Goal: Task Accomplishment & Management: Complete application form

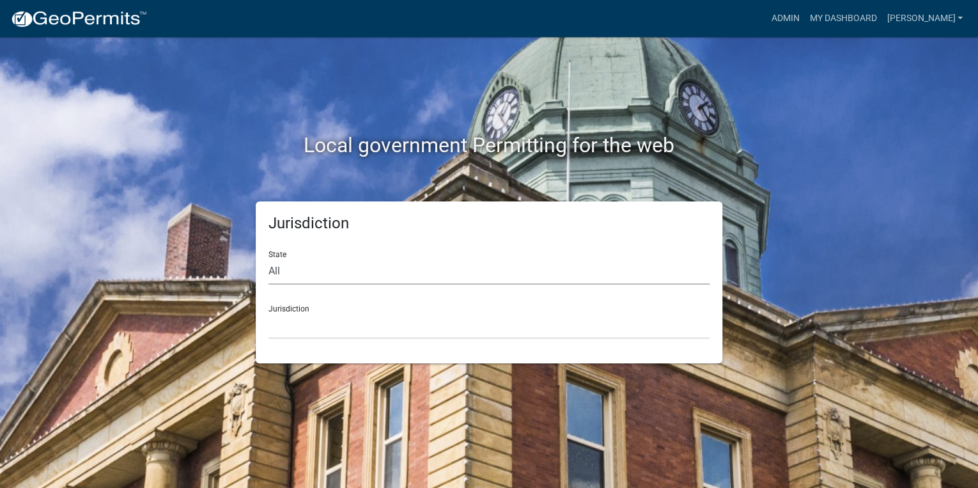
click at [304, 272] on select "All [US_STATE] [US_STATE] [US_STATE] [US_STATE] [US_STATE] [US_STATE] [US_STATE…" at bounding box center [489, 271] width 441 height 26
select select "[US_STATE]"
click at [269, 258] on select "All [US_STATE] [US_STATE] [US_STATE] [US_STATE] [US_STATE] [US_STATE] [US_STATE…" at bounding box center [489, 271] width 441 height 26
click at [298, 320] on select "[GEOGRAPHIC_DATA], [US_STATE] [GEOGRAPHIC_DATA], [US_STATE]" at bounding box center [489, 326] width 441 height 26
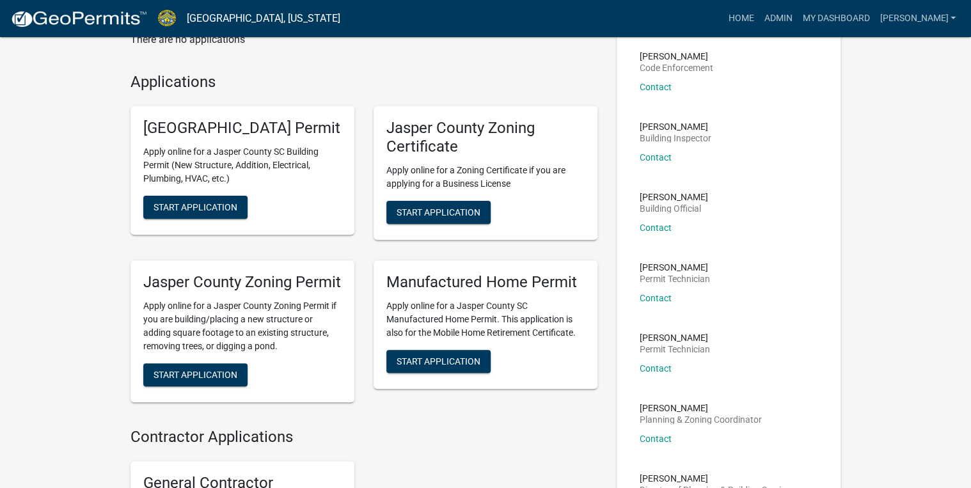
scroll to position [102, 0]
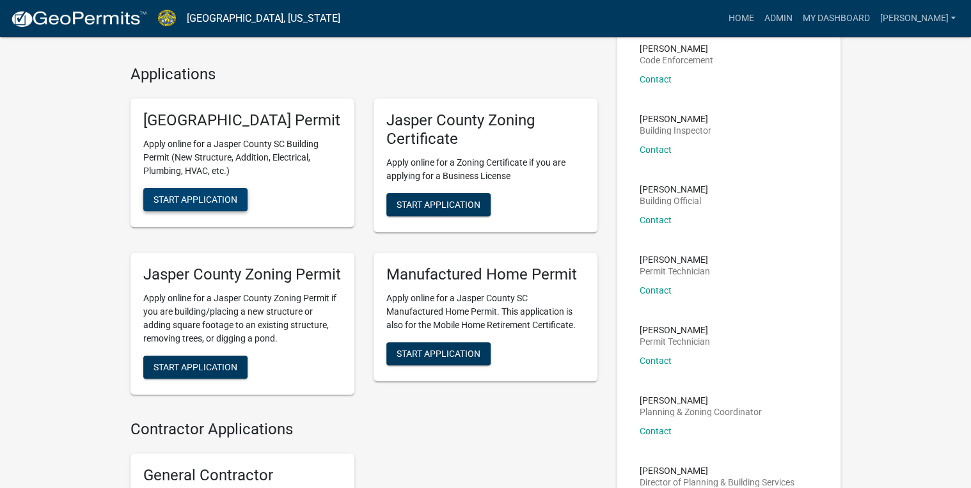
click at [174, 210] on button "Start Application" at bounding box center [195, 199] width 104 height 23
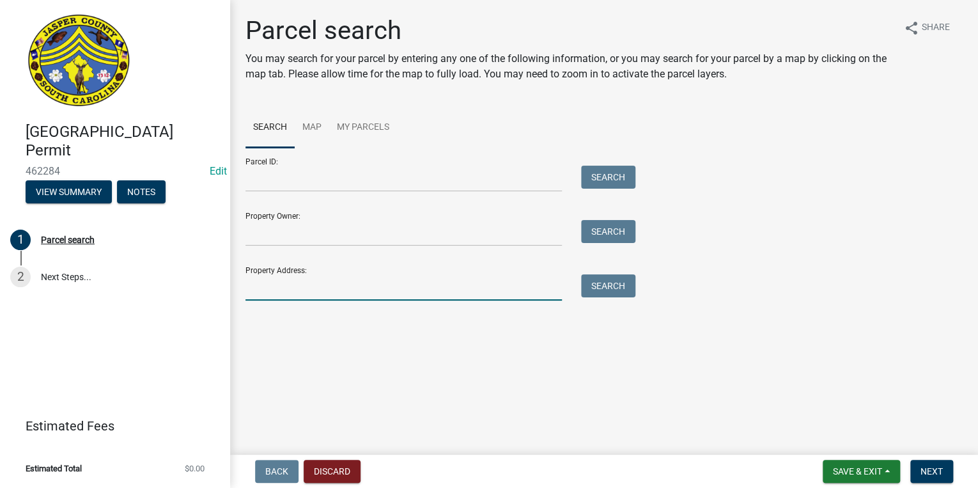
click at [284, 292] on input "Property Address:" at bounding box center [404, 287] width 317 height 26
click at [281, 177] on input "Parcel ID:" at bounding box center [404, 179] width 317 height 26
paste input "[PHONE_NUMBER]"
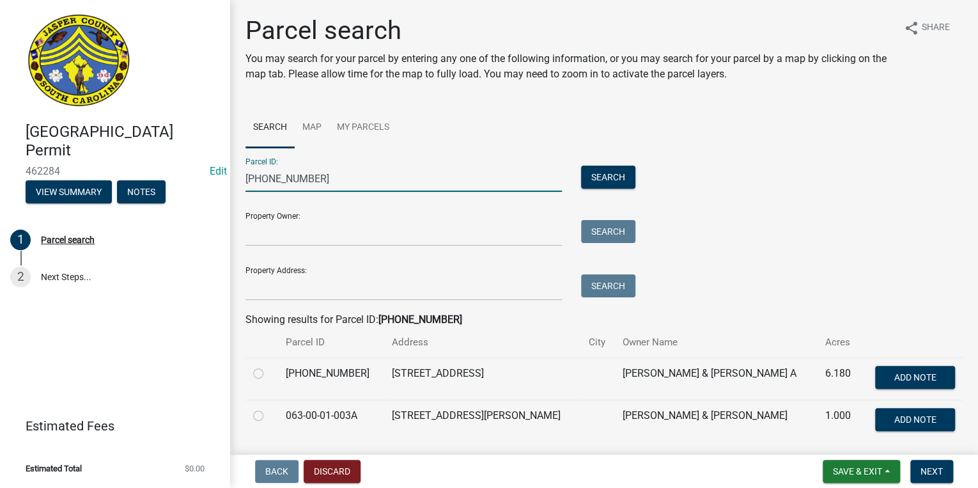
type input "[PHONE_NUMBER]"
click at [269, 366] on label at bounding box center [269, 366] width 0 height 0
click at [269, 374] on input "radio" at bounding box center [273, 370] width 8 height 8
radio input "true"
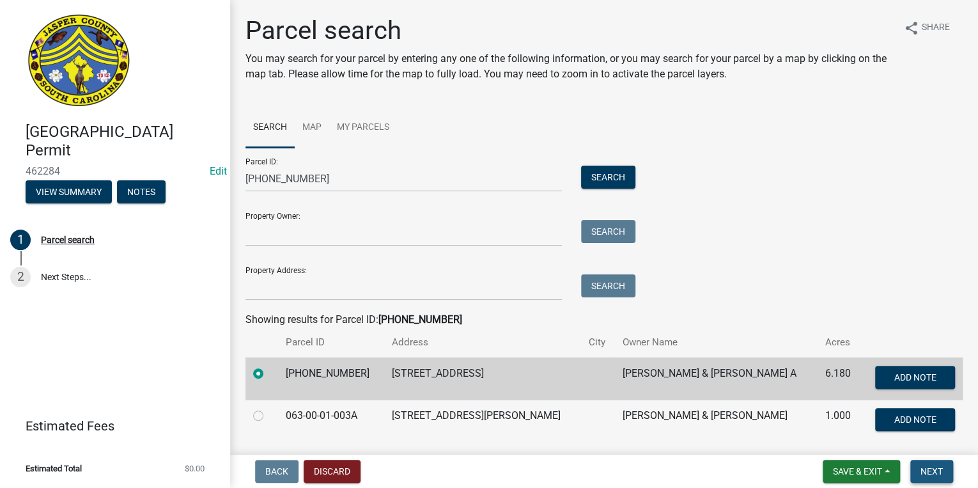
click at [946, 474] on button "Next" at bounding box center [932, 471] width 43 height 23
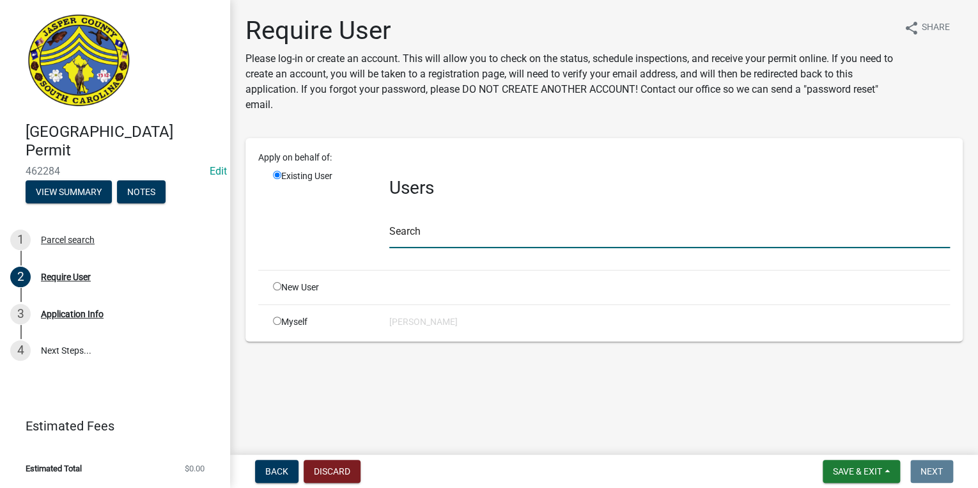
click at [505, 235] on input "text" at bounding box center [669, 235] width 561 height 26
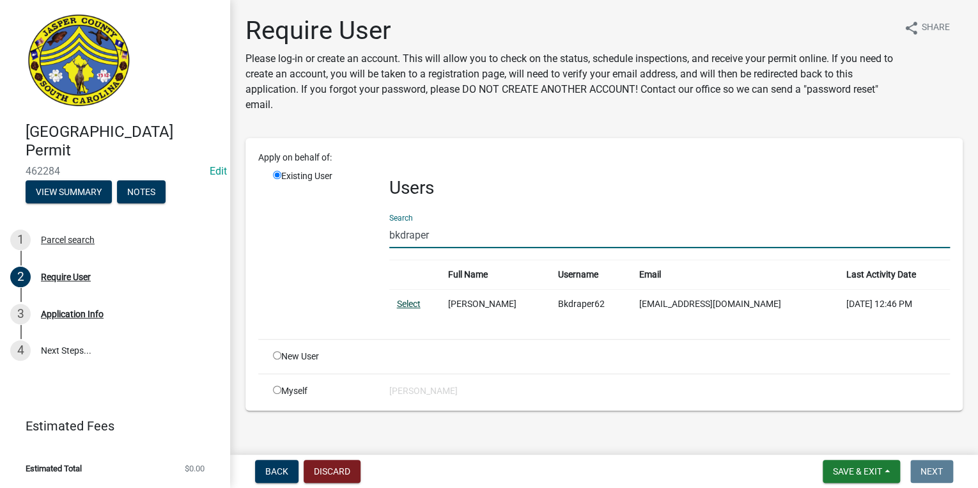
type input "bkdraper"
click at [404, 304] on link "Select" at bounding box center [409, 304] width 24 height 10
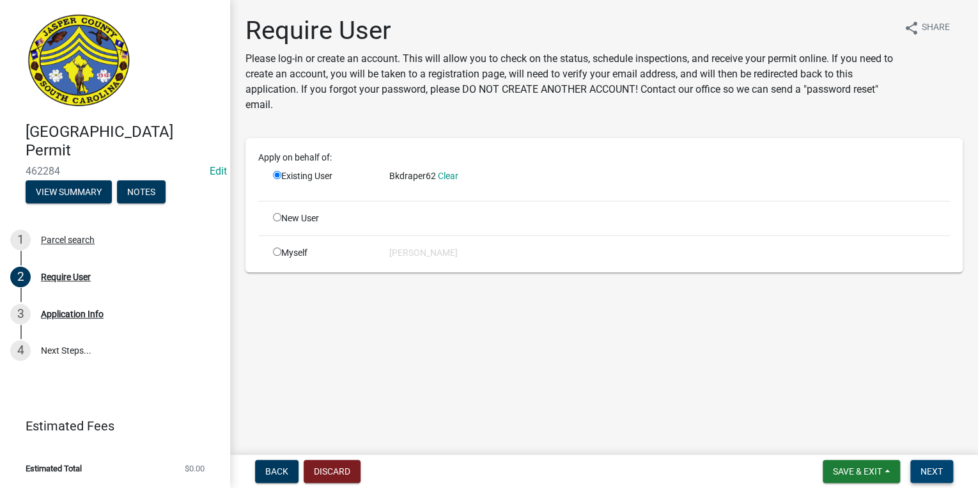
click at [930, 463] on button "Next" at bounding box center [932, 471] width 43 height 23
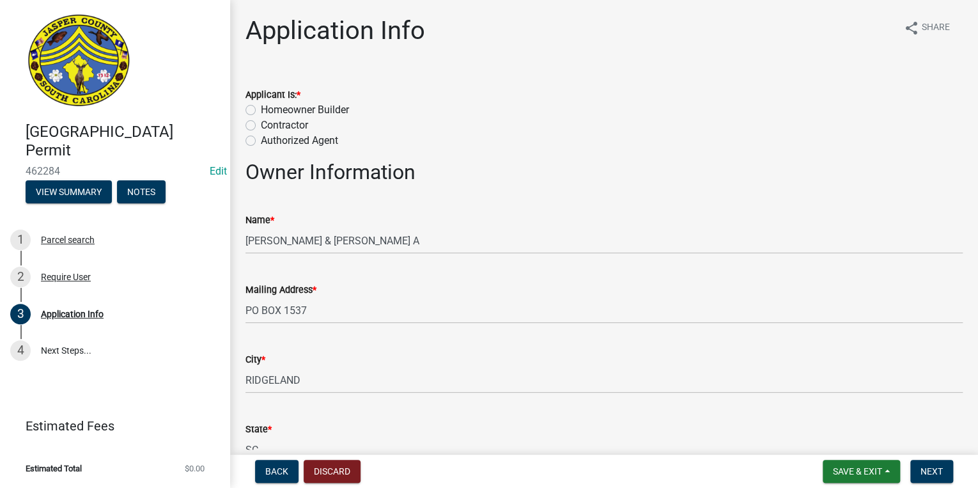
click at [261, 128] on label "Contractor" at bounding box center [284, 125] width 47 height 15
click at [261, 126] on input "Contractor" at bounding box center [265, 122] width 8 height 8
radio input "true"
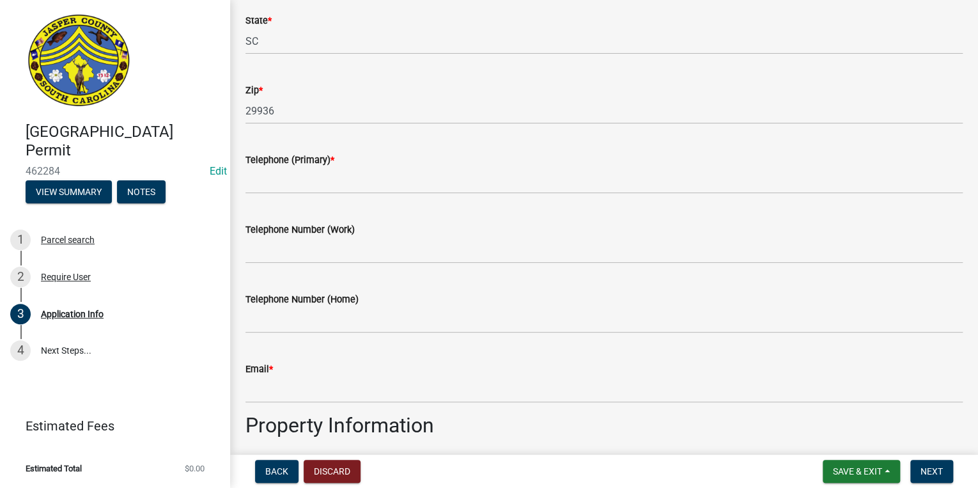
scroll to position [409, 0]
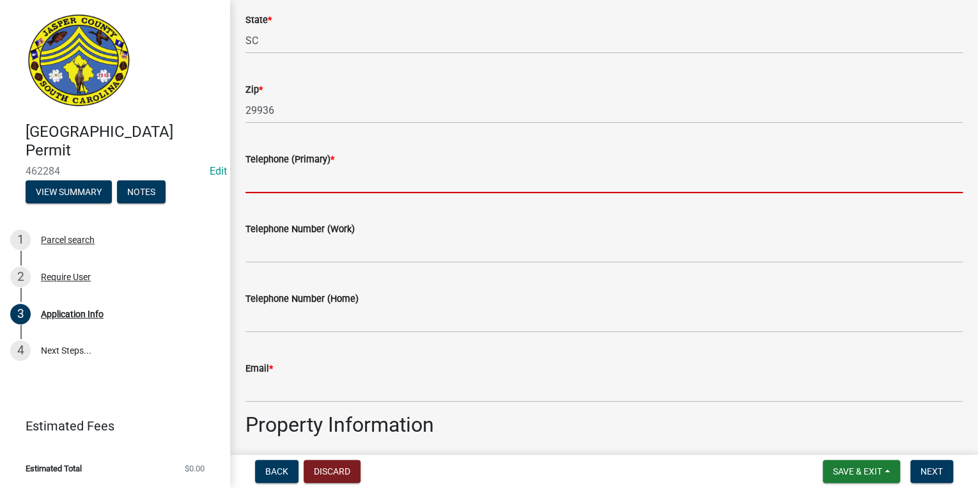
click at [269, 180] on input "Telephone (Primary) *" at bounding box center [604, 180] width 717 height 26
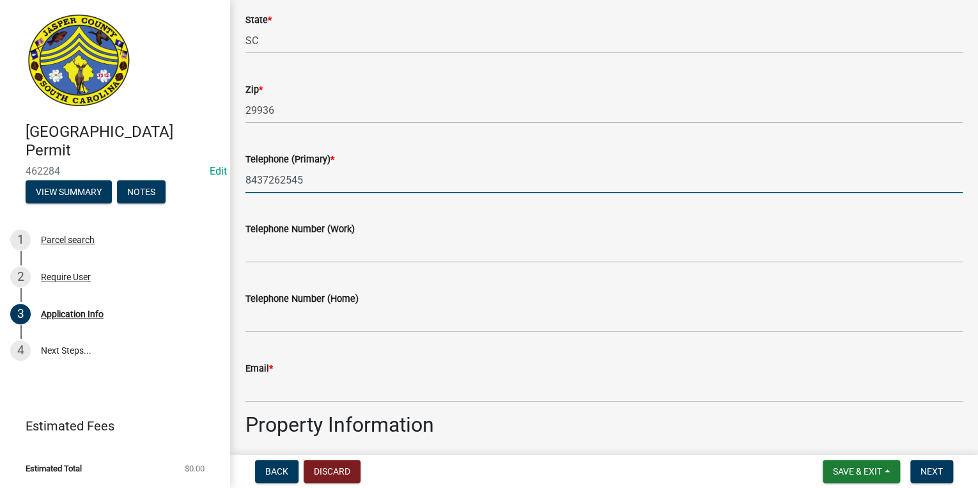
type input "8437262545"
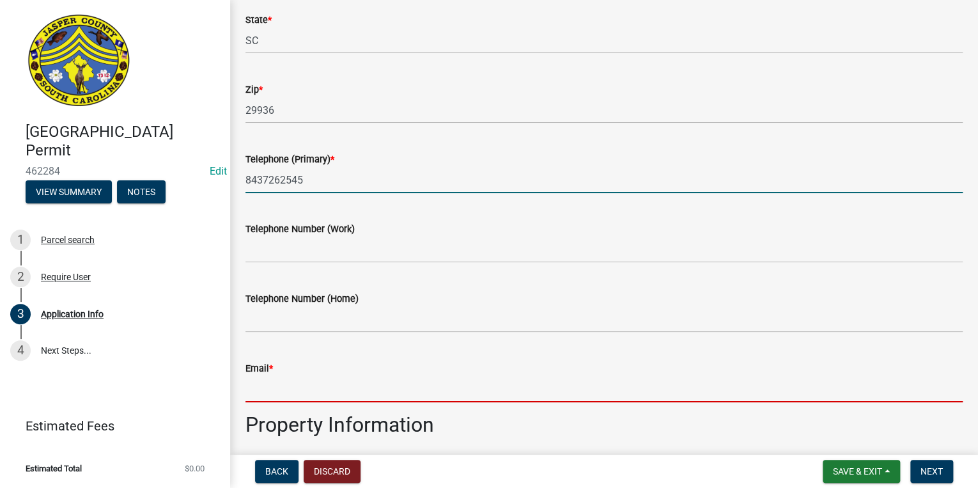
click at [304, 390] on input "Email *" at bounding box center [604, 389] width 717 height 26
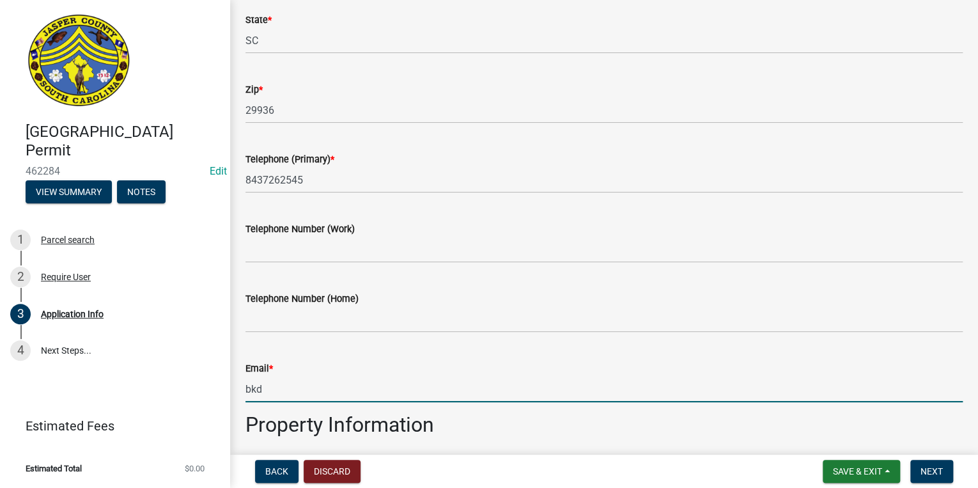
type input "[EMAIL_ADDRESS][DOMAIN_NAME]"
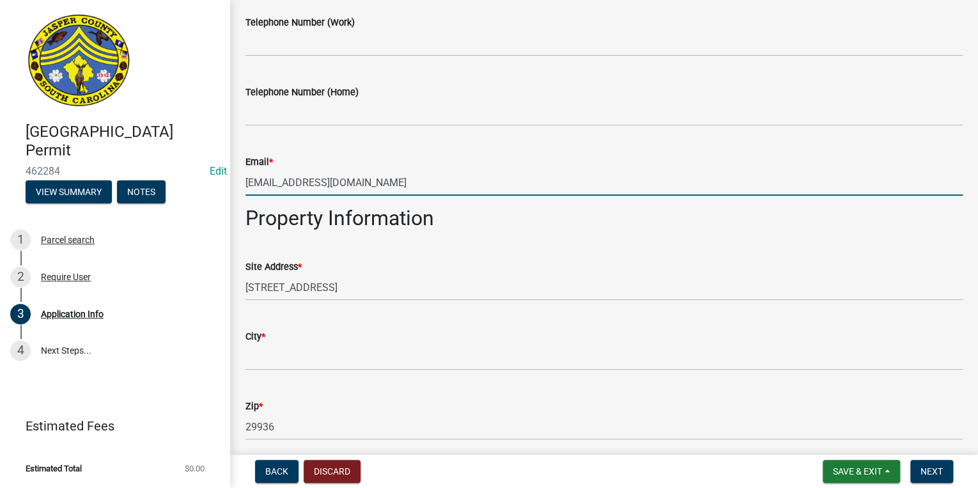
scroll to position [665, 0]
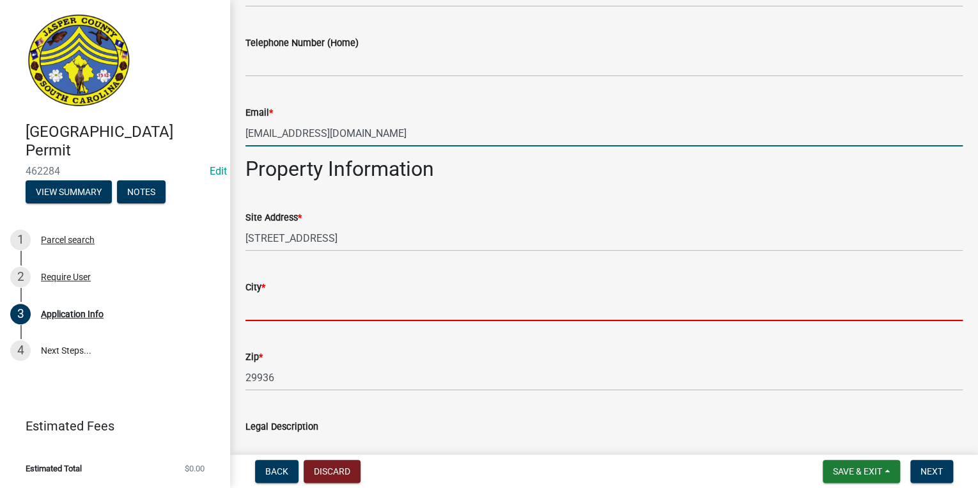
click at [276, 320] on input "City *" at bounding box center [604, 308] width 717 height 26
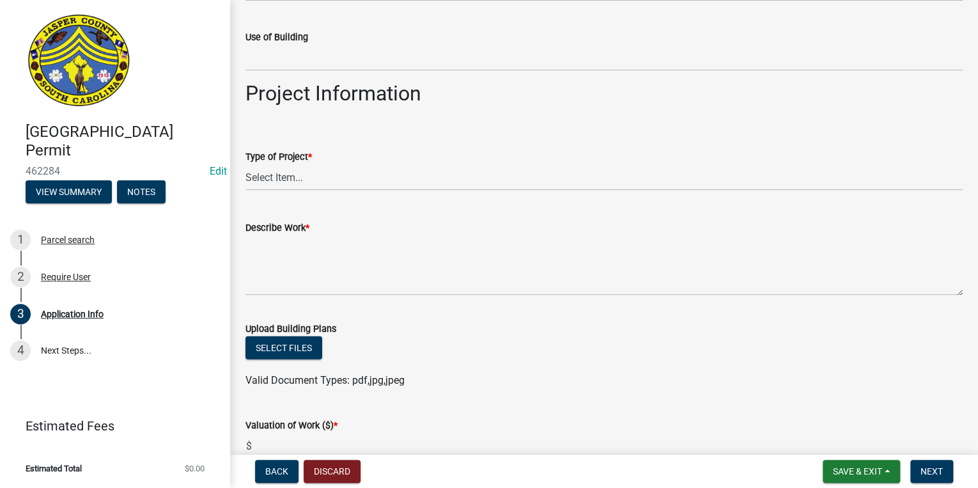
scroll to position [1279, 0]
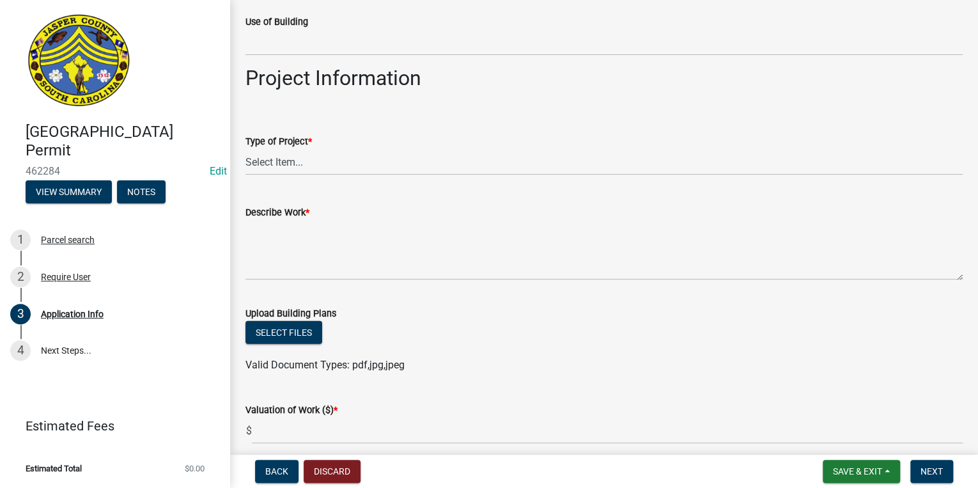
type input "ridgeland"
click at [276, 161] on select "Select Item... Construction Trailer/Shipping Container Residential Demolition C…" at bounding box center [604, 162] width 717 height 26
click at [246, 149] on select "Select Item... Construction Trailer/Shipping Container Residential Demolition C…" at bounding box center [604, 162] width 717 height 26
select select "b478e360-fce9-41b4-b88d-85855ee8e141"
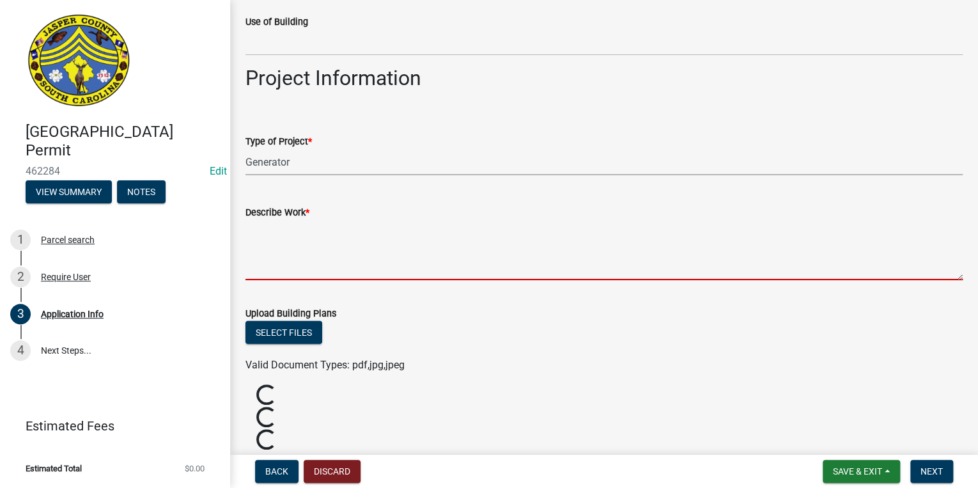
click at [313, 237] on textarea "Describe Work *" at bounding box center [604, 250] width 717 height 60
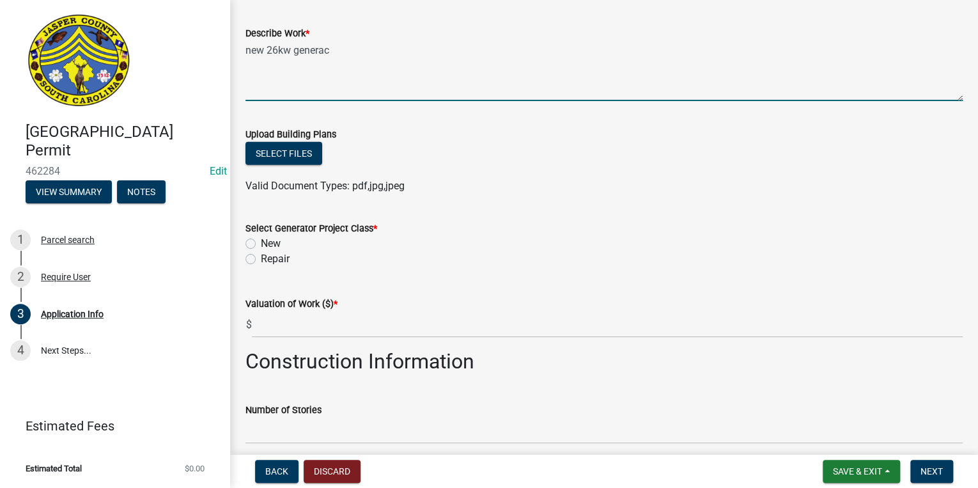
scroll to position [1483, 0]
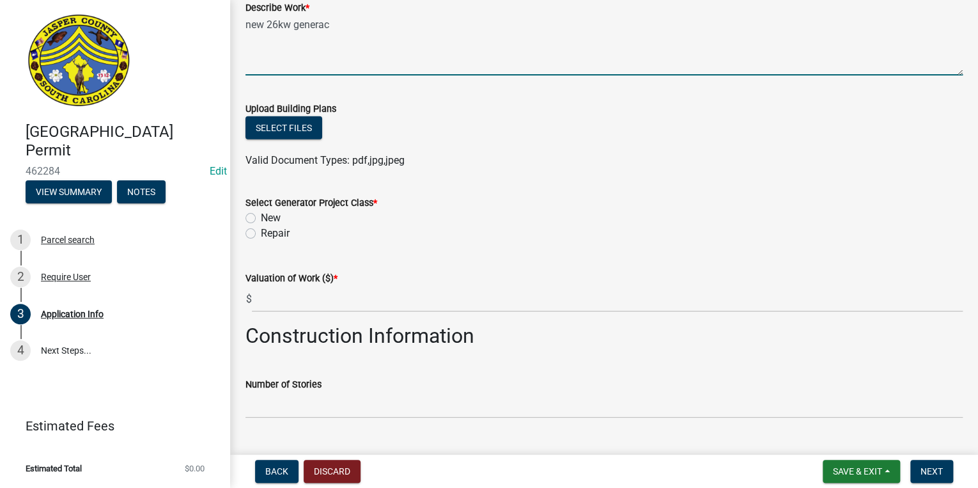
type textarea "new 26kw generac"
click at [261, 220] on label "New" at bounding box center [271, 217] width 20 height 15
click at [261, 219] on input "New" at bounding box center [265, 214] width 8 height 8
radio input "true"
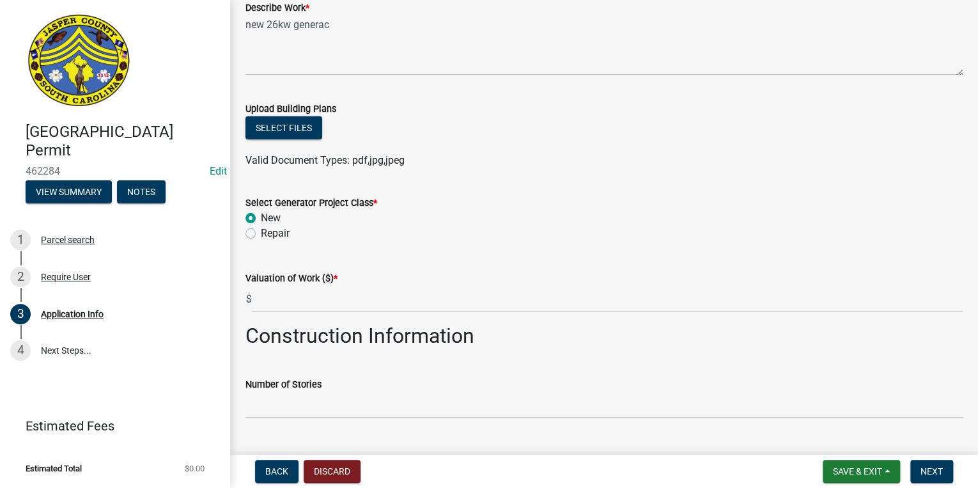
scroll to position [1586, 0]
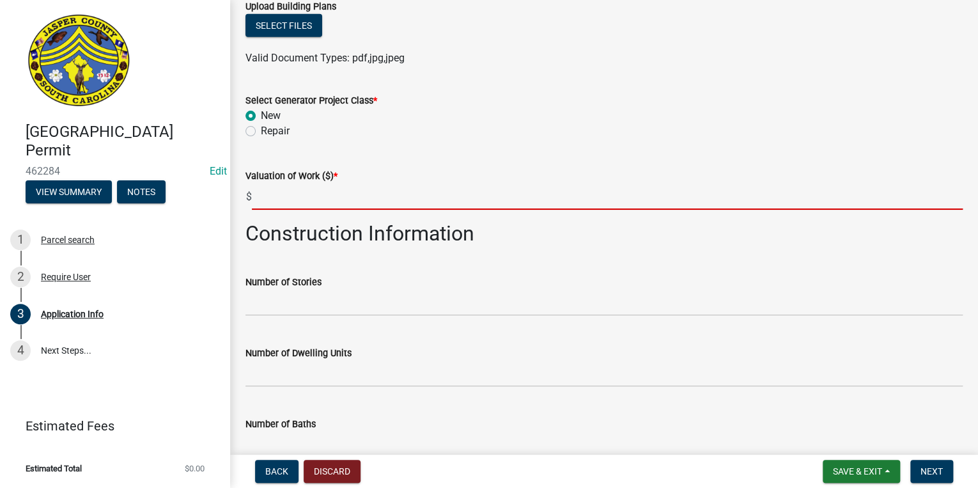
click at [290, 194] on input "text" at bounding box center [607, 197] width 711 height 26
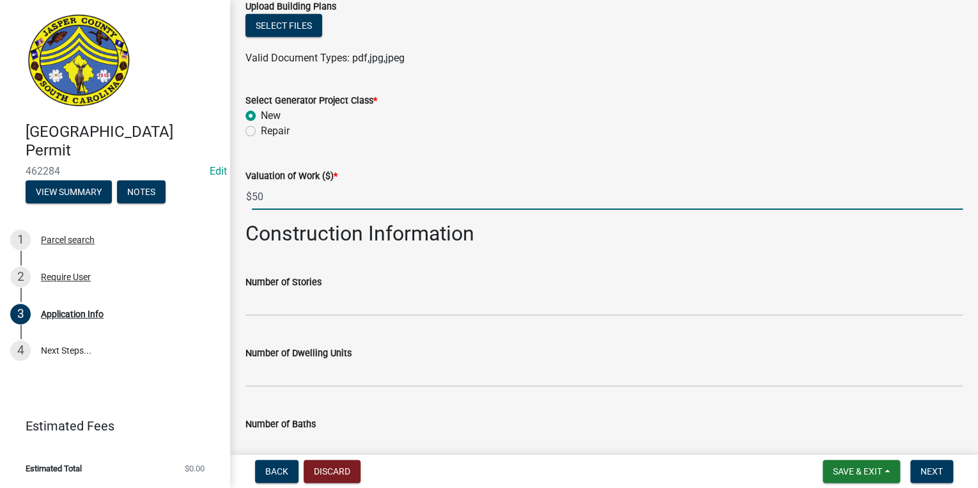
type input "5"
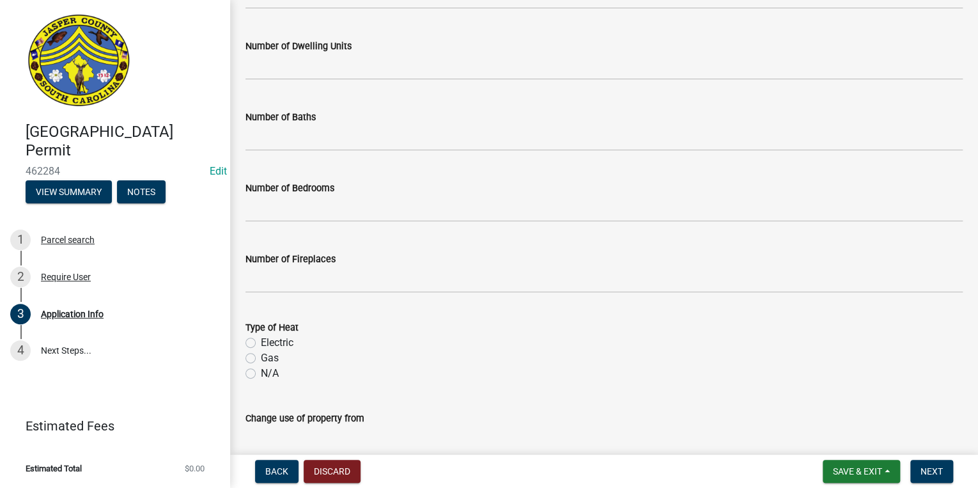
scroll to position [2024, 0]
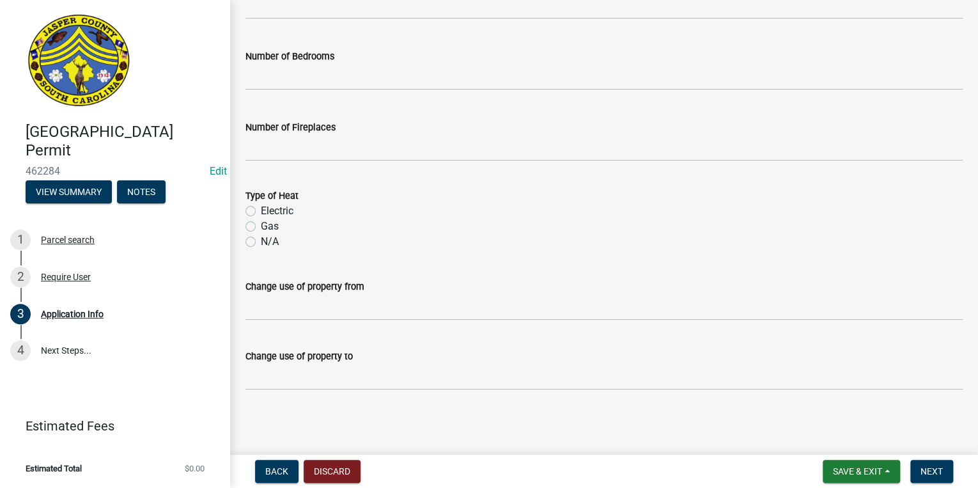
type input "5000"
drag, startPoint x: 488, startPoint y: 184, endPoint x: 506, endPoint y: 182, distance: 18.1
click at [488, 184] on form "Type of Heat Electric Gas N/A" at bounding box center [604, 211] width 717 height 77
click at [930, 473] on span "Next" at bounding box center [932, 471] width 22 height 10
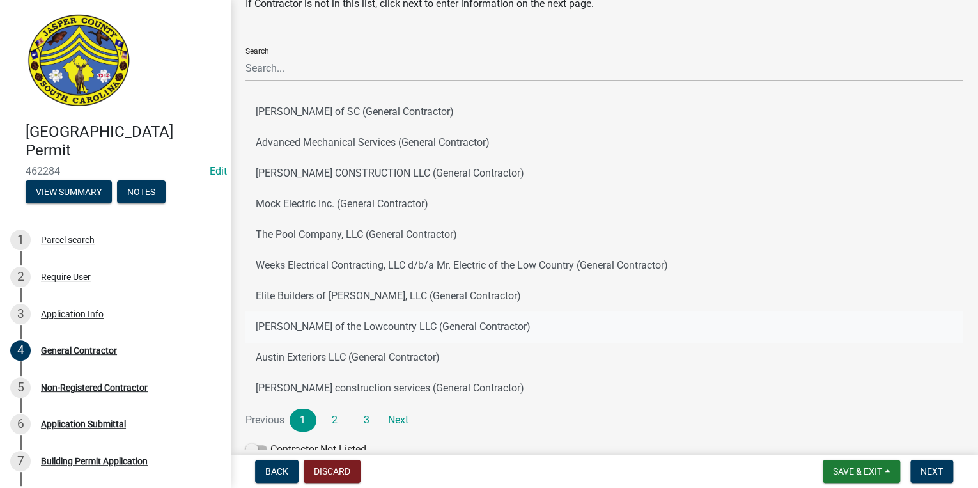
scroll to position [118, 0]
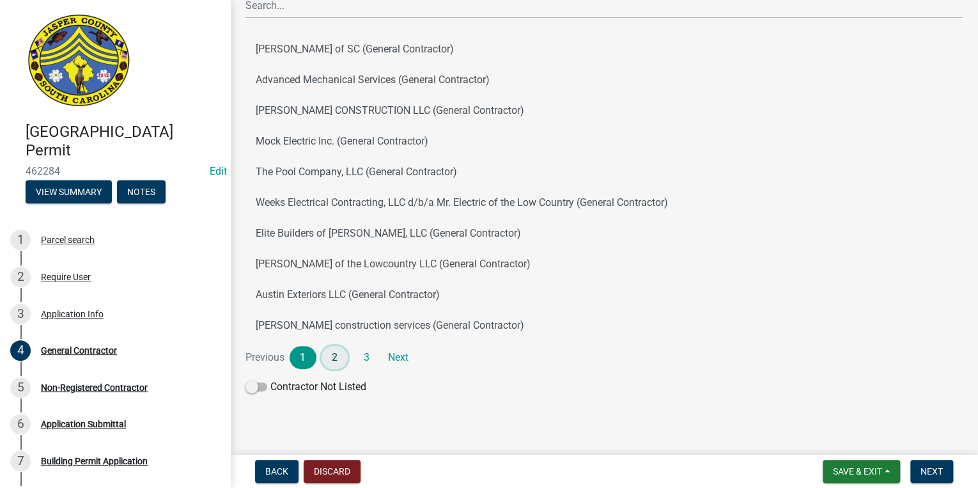
click at [336, 356] on link "2" at bounding box center [335, 357] width 27 height 23
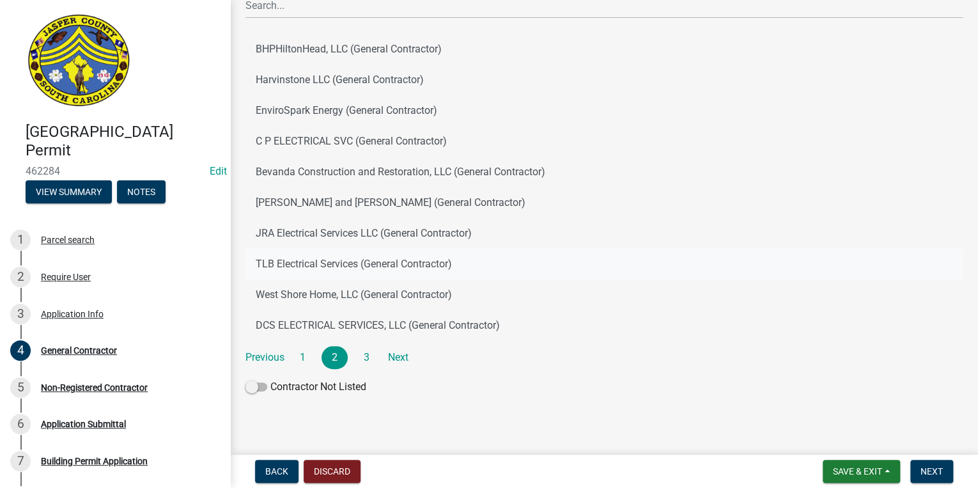
click at [328, 256] on button "TLB Electrical Services (General Contractor)" at bounding box center [604, 264] width 717 height 31
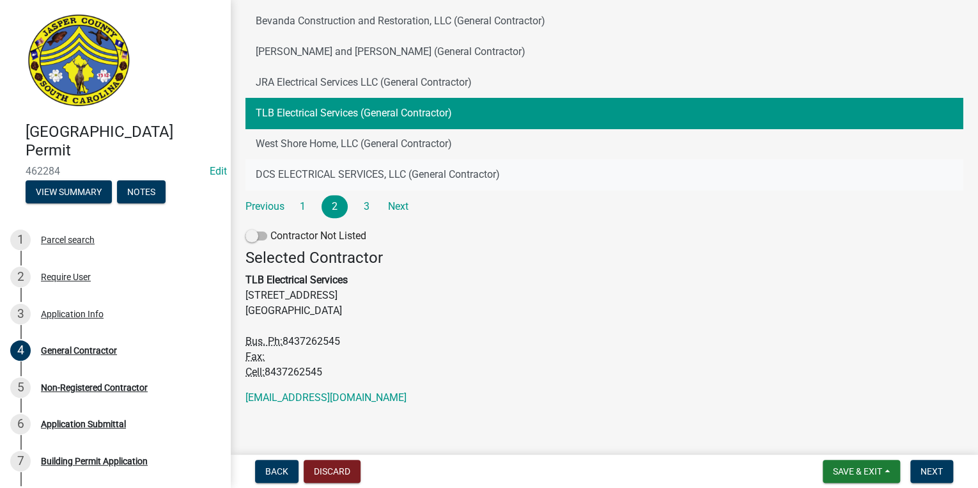
scroll to position [274, 0]
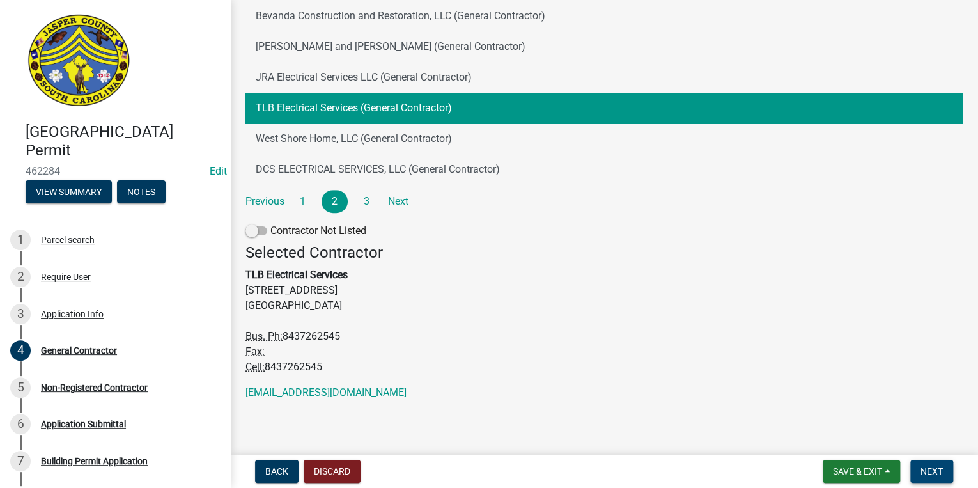
click at [942, 466] on span "Next" at bounding box center [932, 471] width 22 height 10
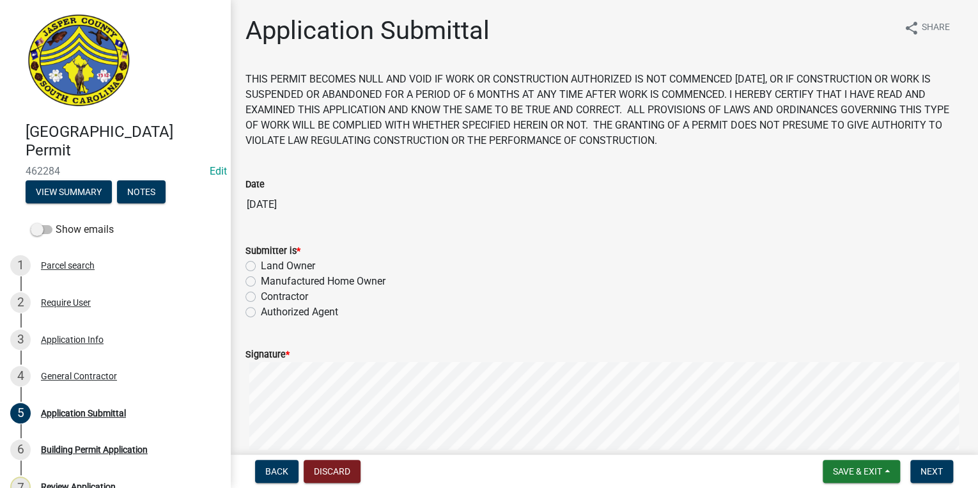
click at [261, 299] on label "Contractor" at bounding box center [284, 296] width 47 height 15
click at [261, 297] on input "Contractor" at bounding box center [265, 293] width 8 height 8
radio input "true"
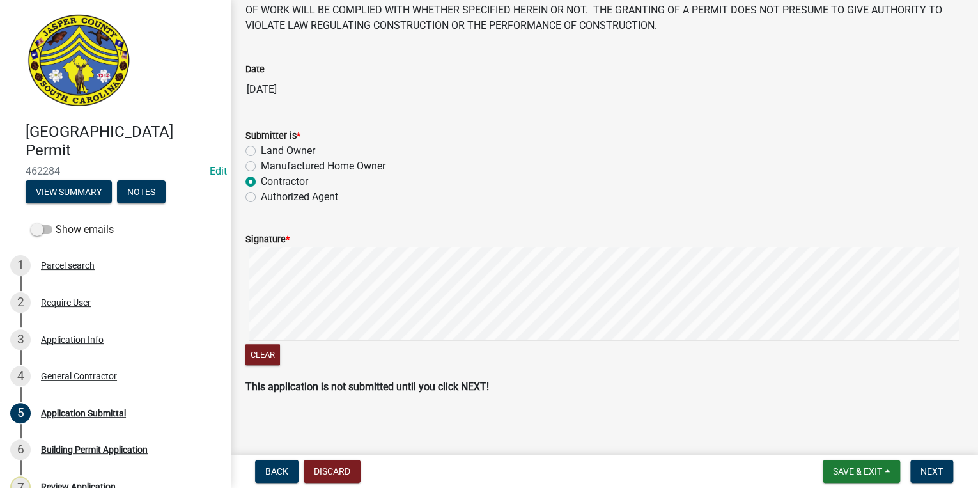
scroll to position [120, 0]
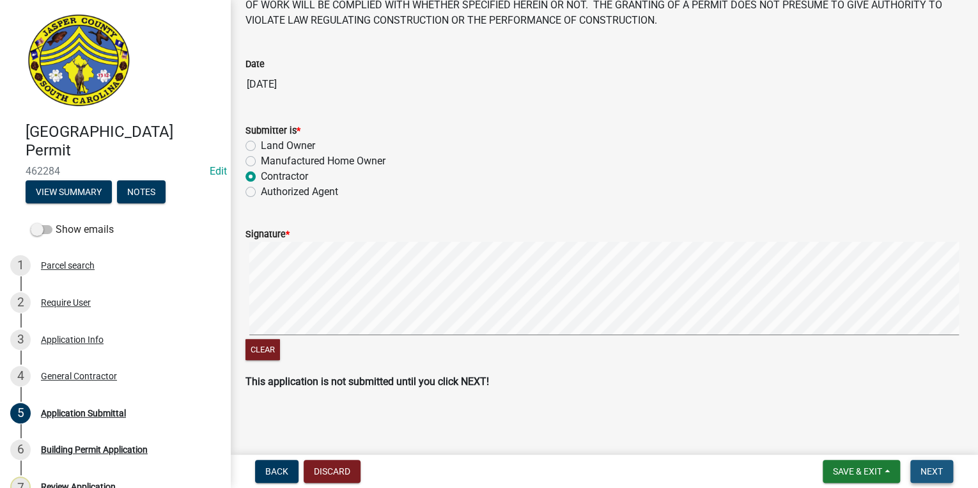
click at [921, 464] on button "Next" at bounding box center [932, 471] width 43 height 23
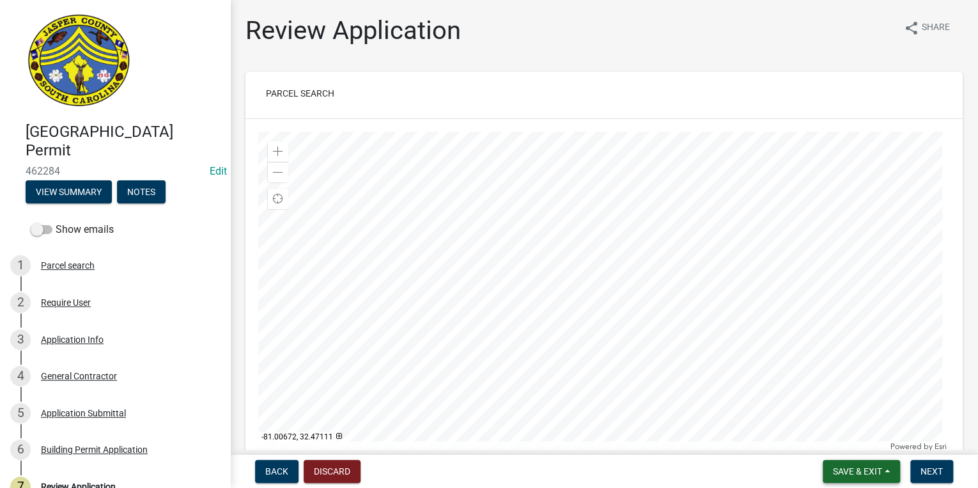
click at [849, 460] on button "Save & Exit" at bounding box center [861, 471] width 77 height 23
click at [836, 437] on button "Save & Exit" at bounding box center [849, 438] width 102 height 31
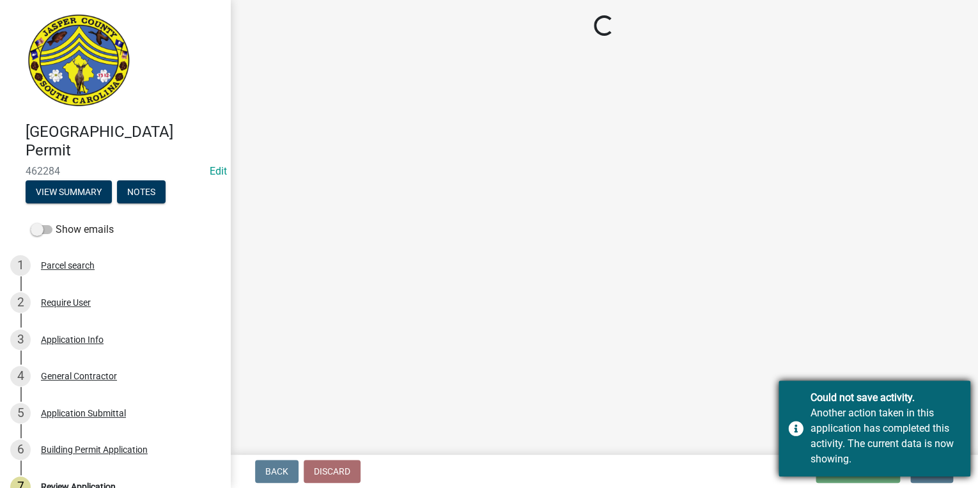
click at [815, 440] on div "Another action taken in this application has completed this activity. The curre…" at bounding box center [886, 435] width 150 height 61
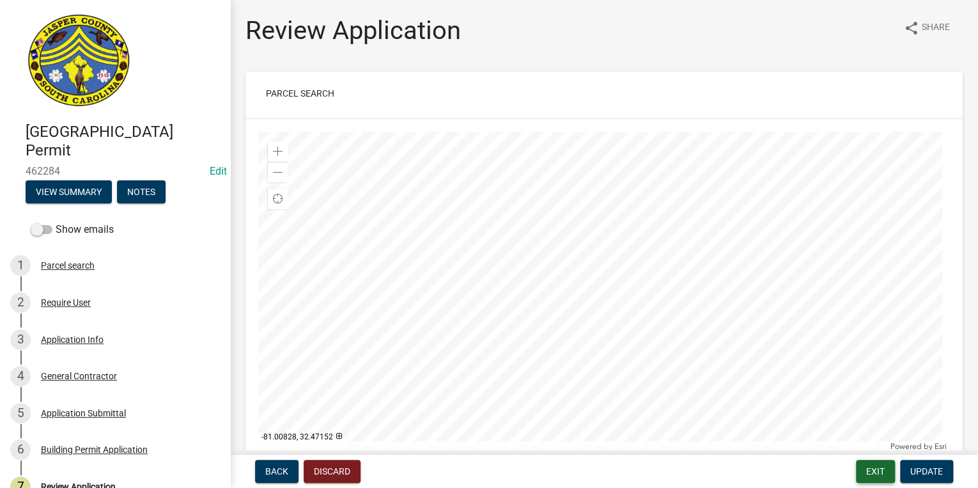
click at [886, 472] on button "Exit" at bounding box center [875, 471] width 39 height 23
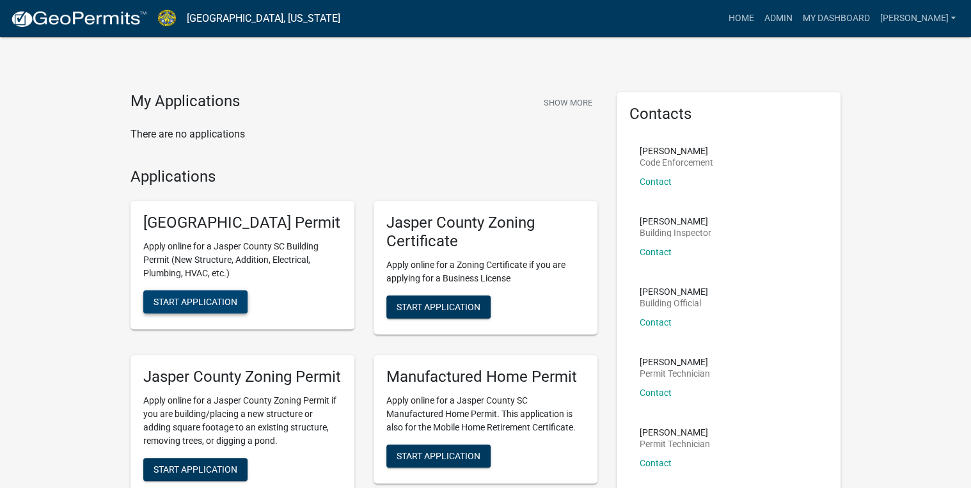
click at [171, 307] on span "Start Application" at bounding box center [195, 302] width 84 height 10
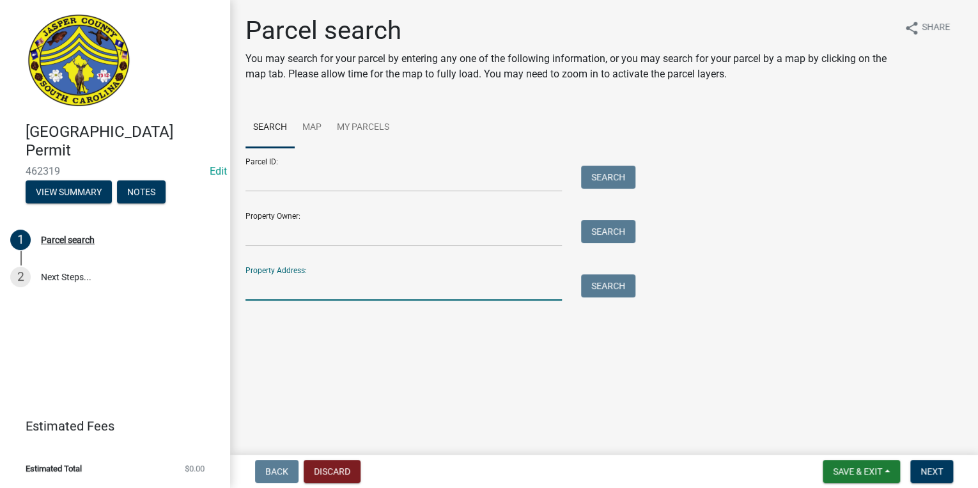
click at [278, 292] on input "Property Address:" at bounding box center [404, 287] width 317 height 26
click at [276, 181] on input "Parcel ID:" at bounding box center [404, 179] width 317 height 26
paste input "[PHONE_NUMBER]"
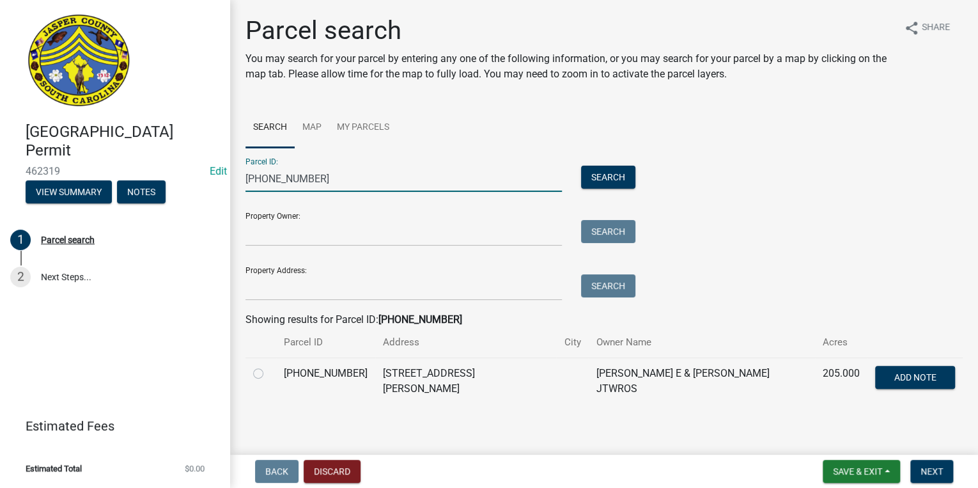
type input "[PHONE_NUMBER]"
click at [269, 366] on label at bounding box center [269, 366] width 0 height 0
click at [269, 374] on input "radio" at bounding box center [273, 370] width 8 height 8
radio input "true"
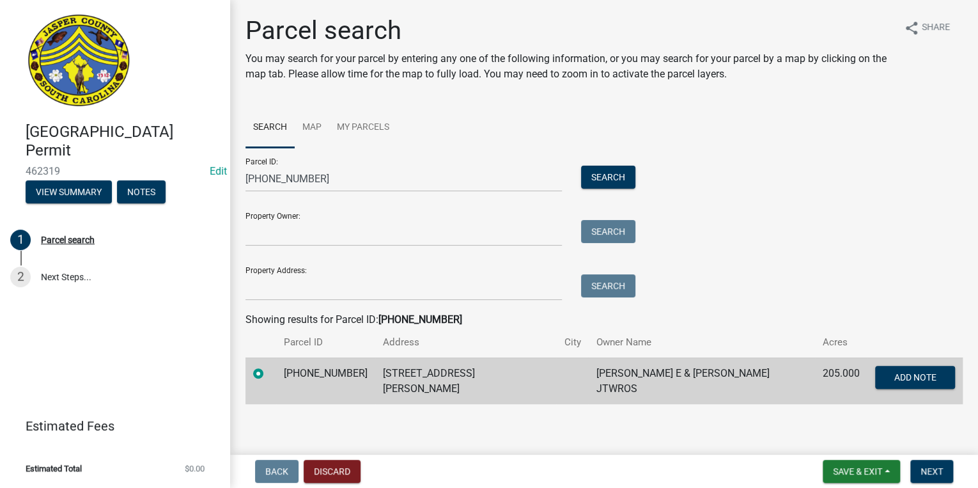
click at [934, 458] on nav "Back Discard Save & Exit Save Save & Exit Next" at bounding box center [604, 471] width 748 height 33
click at [932, 465] on button "Next" at bounding box center [932, 471] width 43 height 23
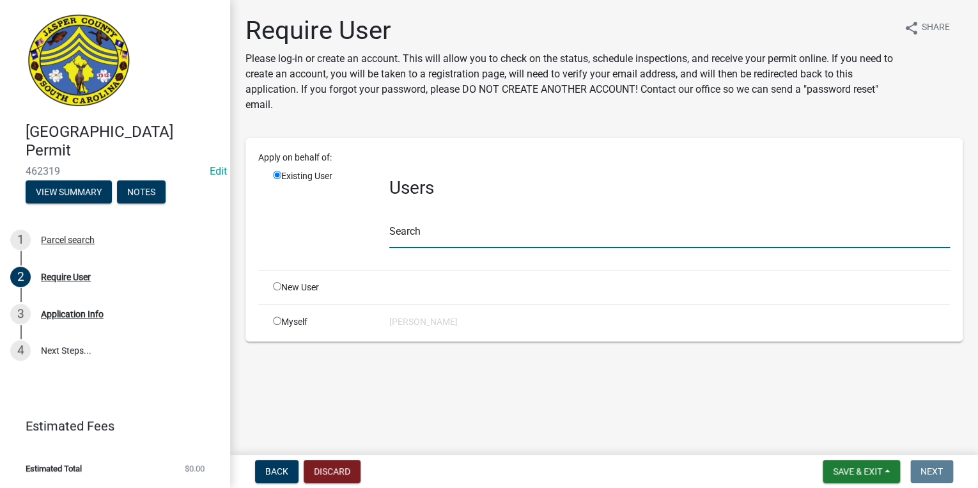
click at [492, 228] on input "text" at bounding box center [669, 235] width 561 height 26
type input "d"
type input "bkdraper"
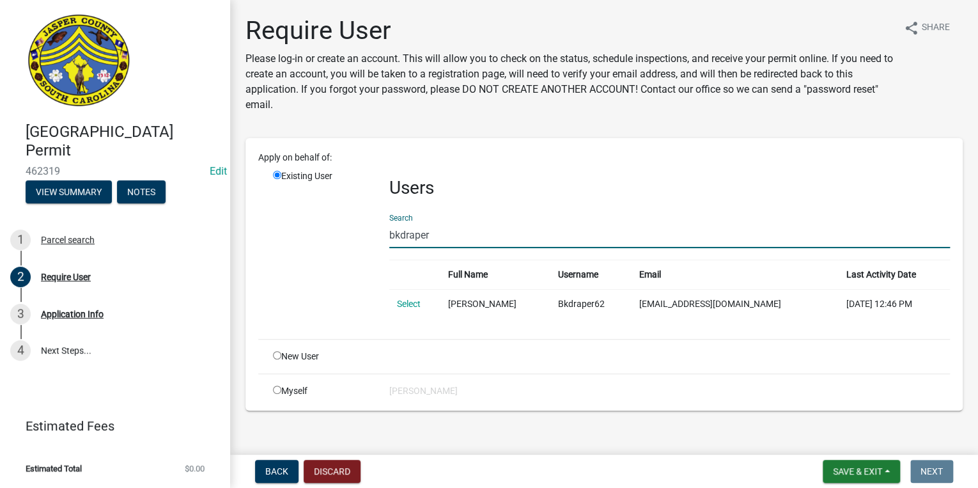
click at [399, 303] on link "Select" at bounding box center [409, 304] width 24 height 10
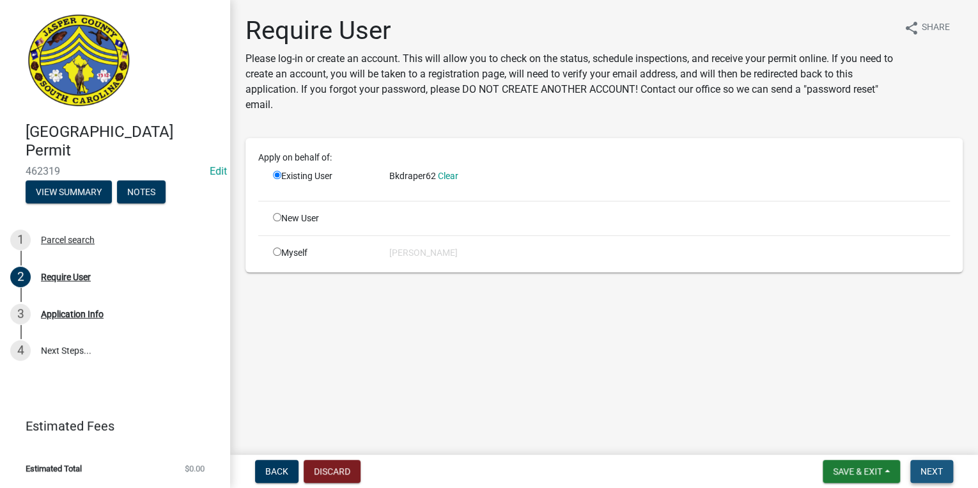
click at [939, 473] on span "Next" at bounding box center [932, 471] width 22 height 10
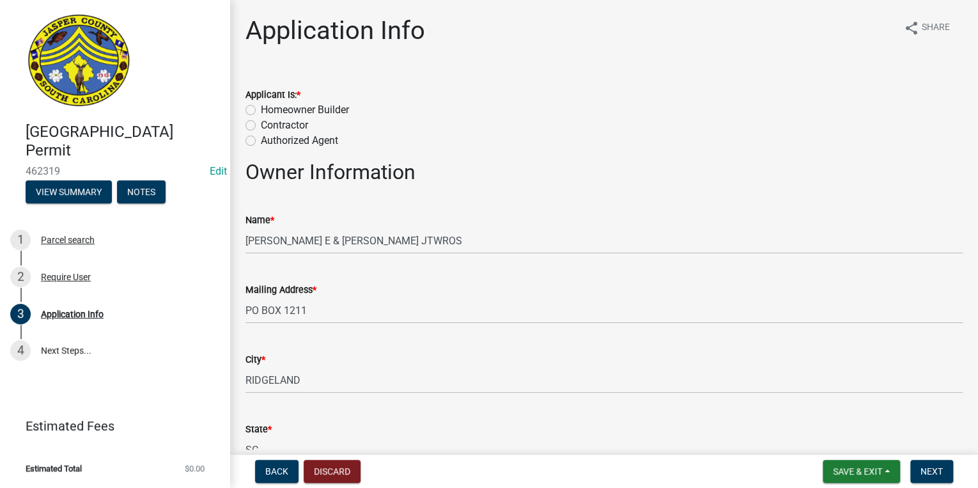
click at [261, 123] on label "Contractor" at bounding box center [284, 125] width 47 height 15
click at [261, 123] on input "Contractor" at bounding box center [265, 122] width 8 height 8
radio input "true"
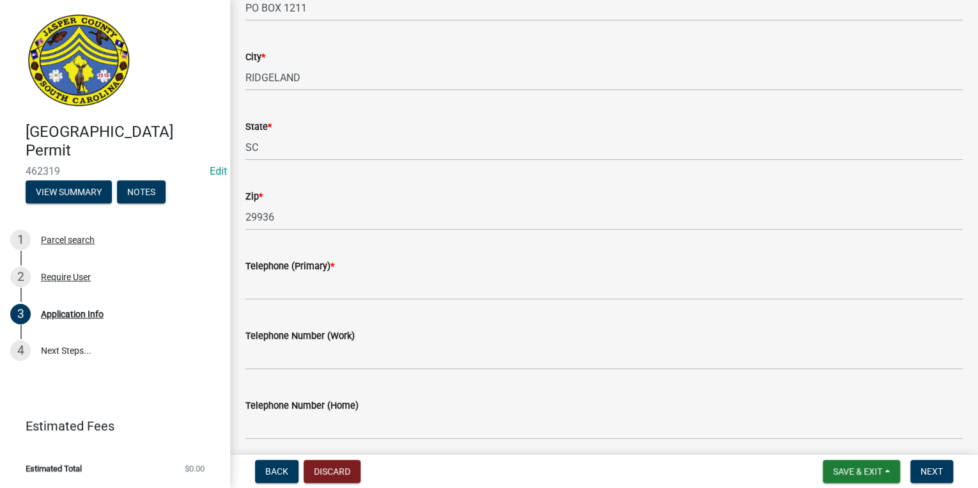
scroll to position [409, 0]
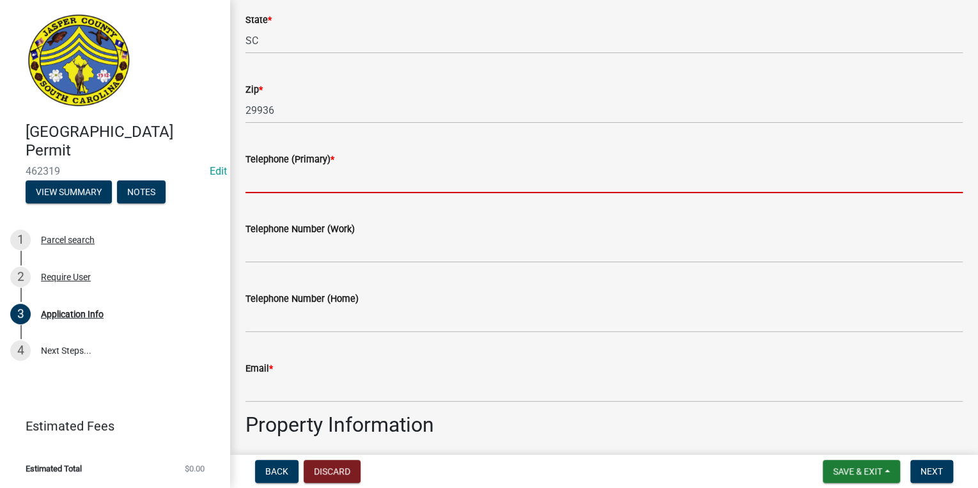
click at [341, 175] on input "Telephone (Primary) *" at bounding box center [604, 180] width 717 height 26
type input "8437262545"
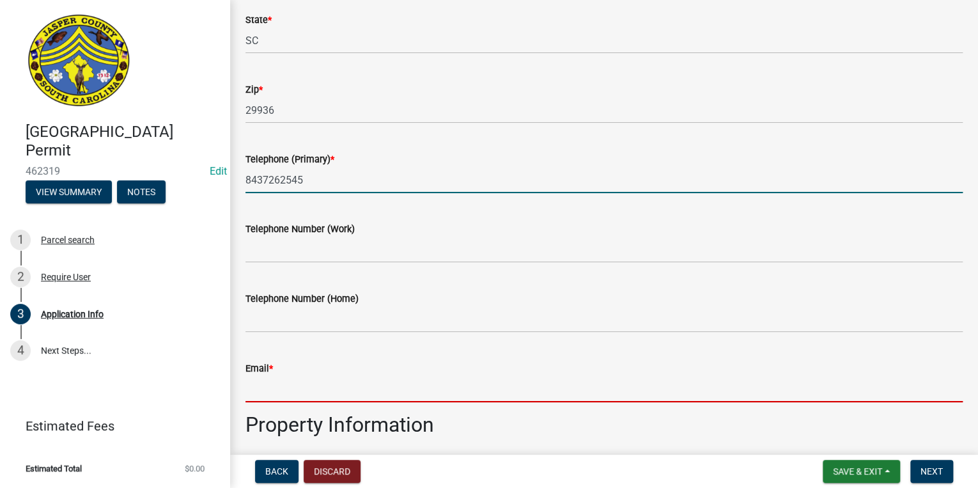
type input "[EMAIL_ADDRESS][DOMAIN_NAME]"
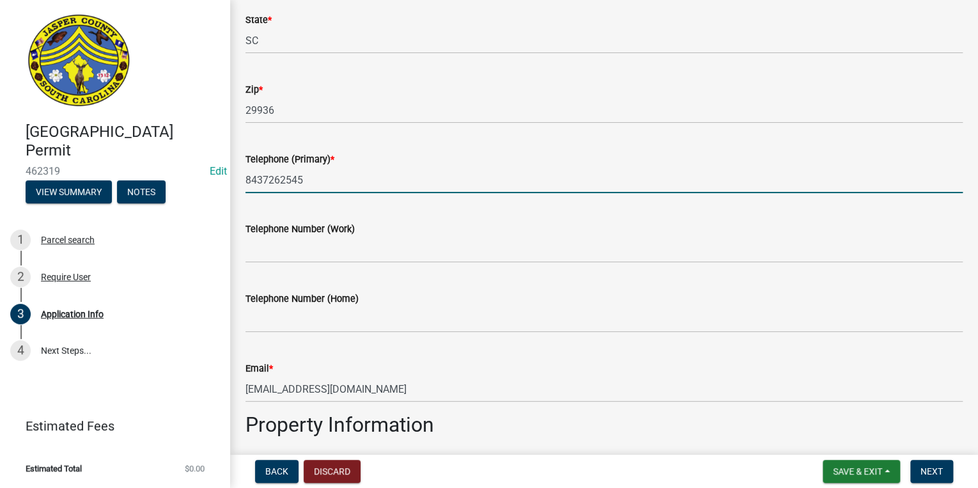
type input "ridgeland"
type input "5000"
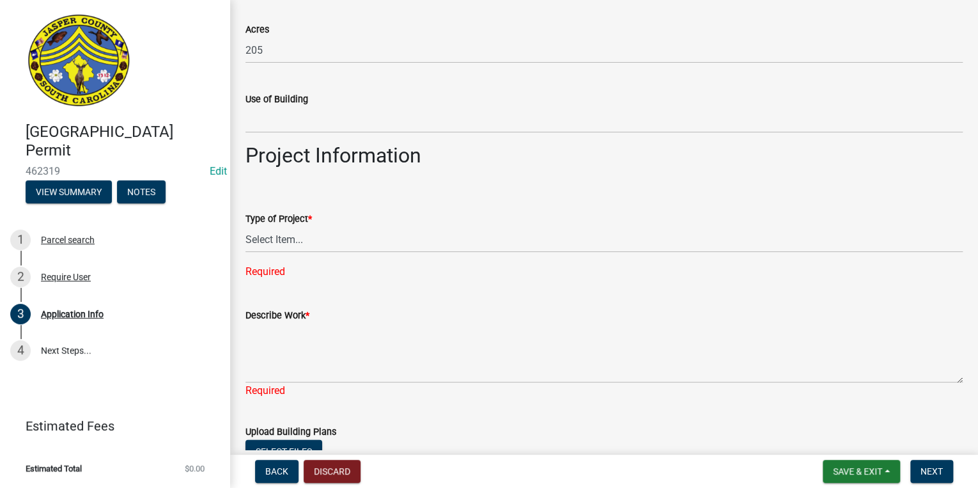
scroll to position [1228, 0]
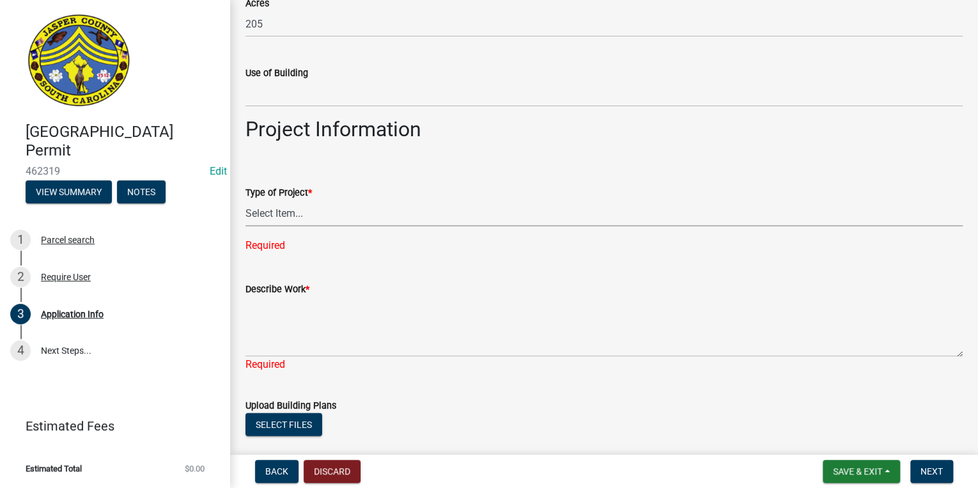
click at [261, 212] on select "Select Item... Construction Trailer/Shipping Container Residential Demolition C…" at bounding box center [604, 213] width 717 height 26
click at [246, 200] on select "Select Item... Construction Trailer/Shipping Container Residential Demolition C…" at bounding box center [604, 213] width 717 height 26
select select "b478e360-fce9-41b4-b88d-85855ee8e141"
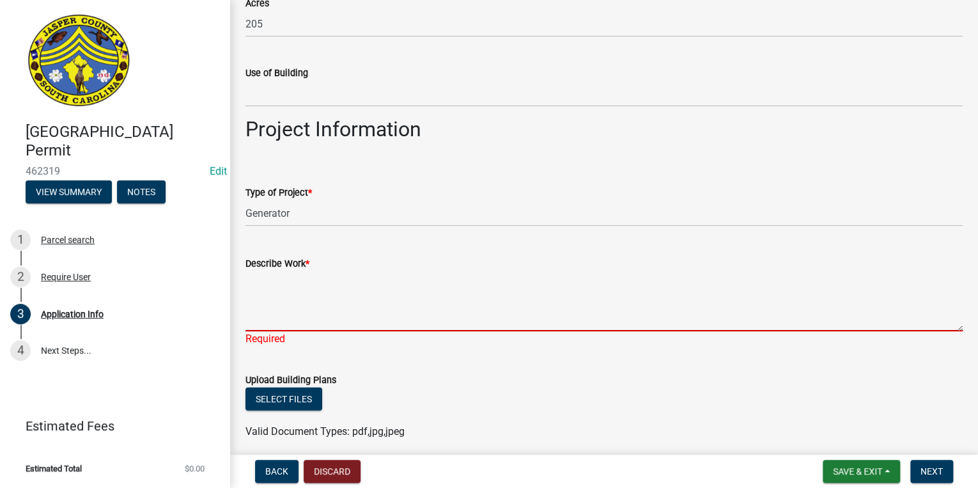
click at [344, 286] on textarea "Describe Work *" at bounding box center [604, 301] width 717 height 60
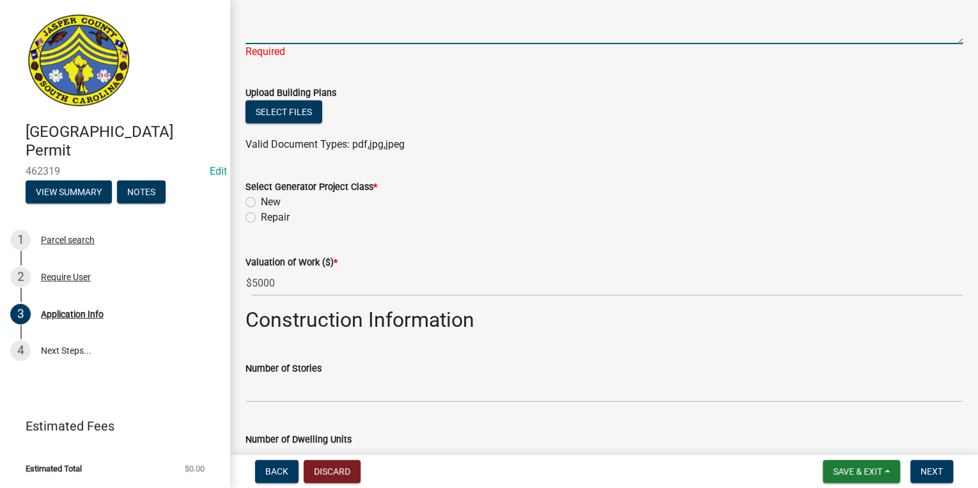
scroll to position [1535, 0]
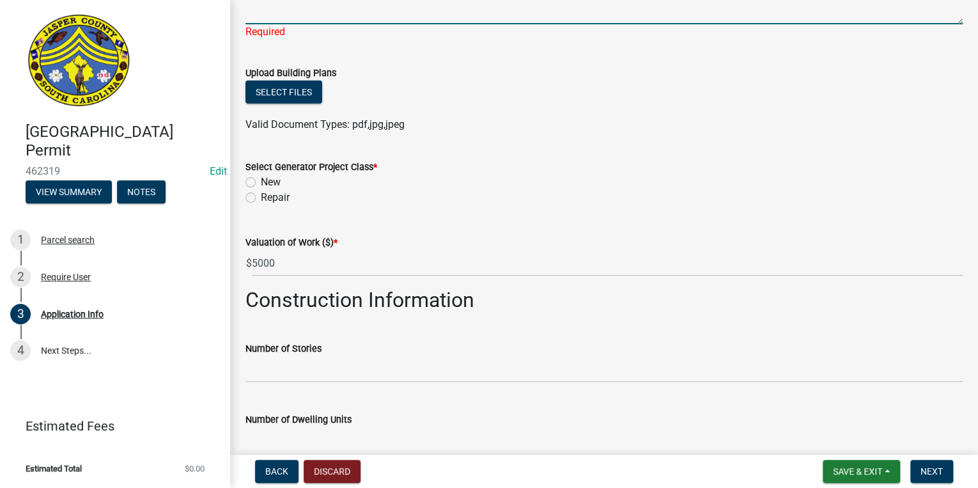
type textarea "26 kw generac"
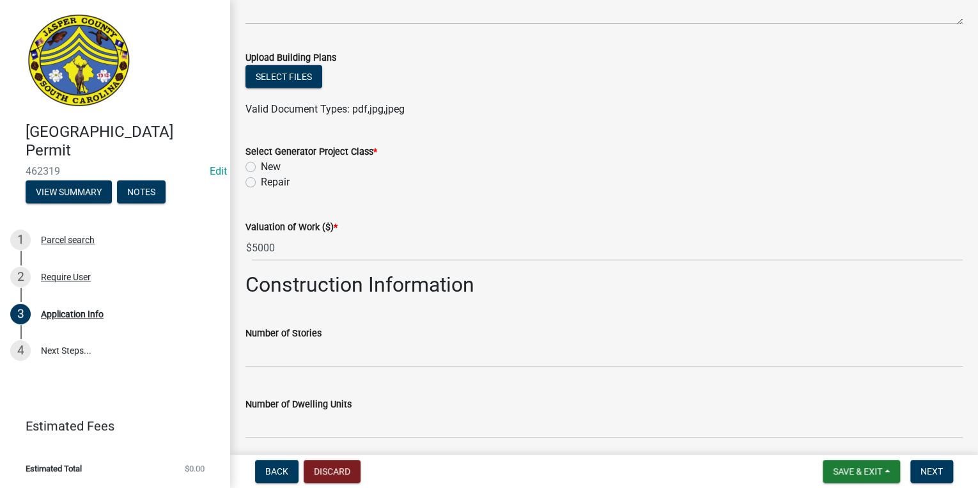
click at [251, 184] on div "Select Generator Project Class * New Repair" at bounding box center [604, 167] width 717 height 46
click at [261, 166] on label "New" at bounding box center [271, 166] width 20 height 15
click at [261, 166] on input "New" at bounding box center [265, 163] width 8 height 8
radio input "true"
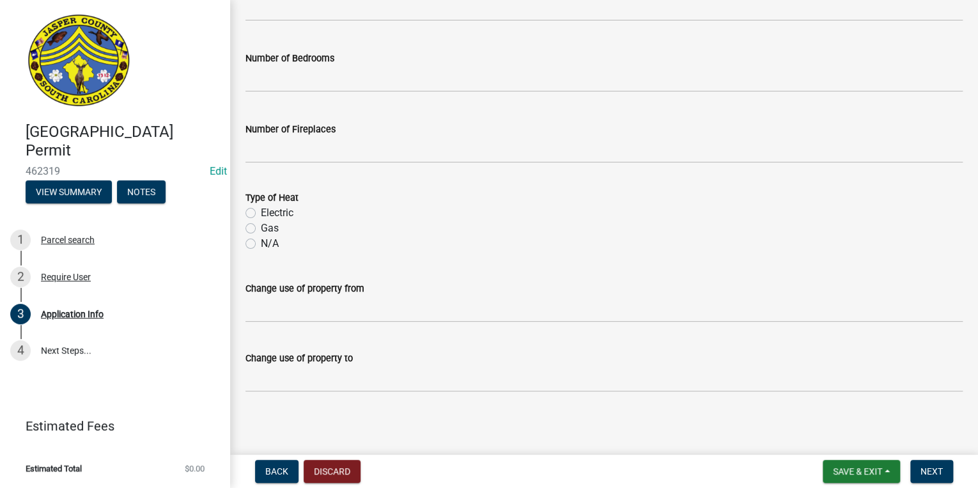
scroll to position [2024, 0]
click at [951, 473] on button "Next" at bounding box center [932, 471] width 43 height 23
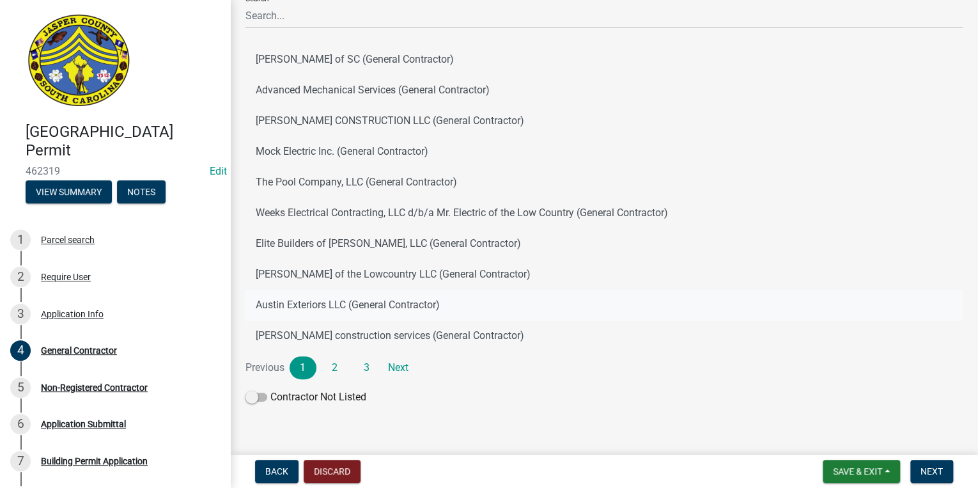
scroll to position [118, 0]
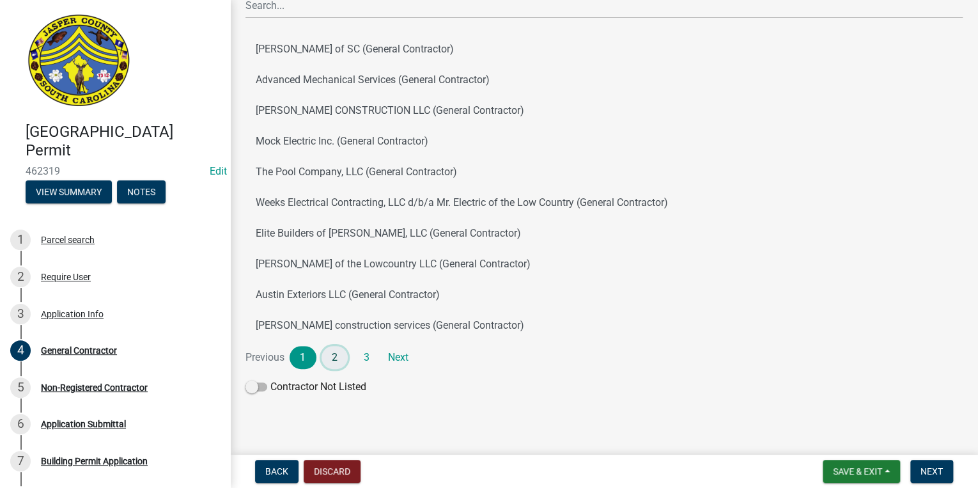
click at [336, 363] on link "2" at bounding box center [335, 357] width 27 height 23
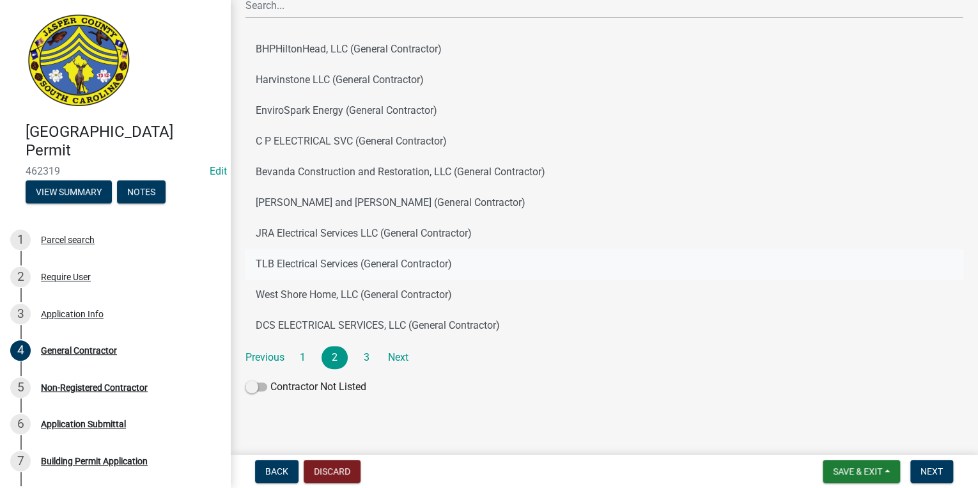
click at [299, 272] on button "TLB Electrical Services (General Contractor)" at bounding box center [604, 264] width 717 height 31
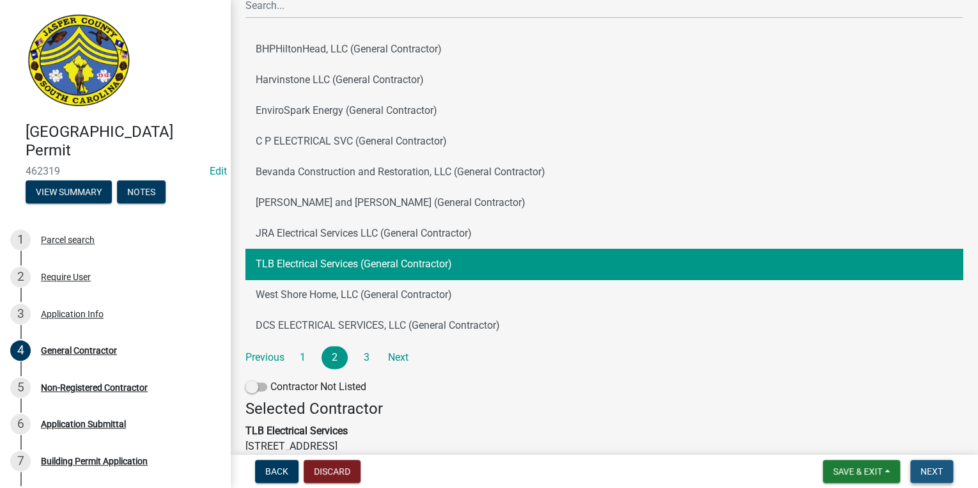
click at [930, 463] on button "Next" at bounding box center [932, 471] width 43 height 23
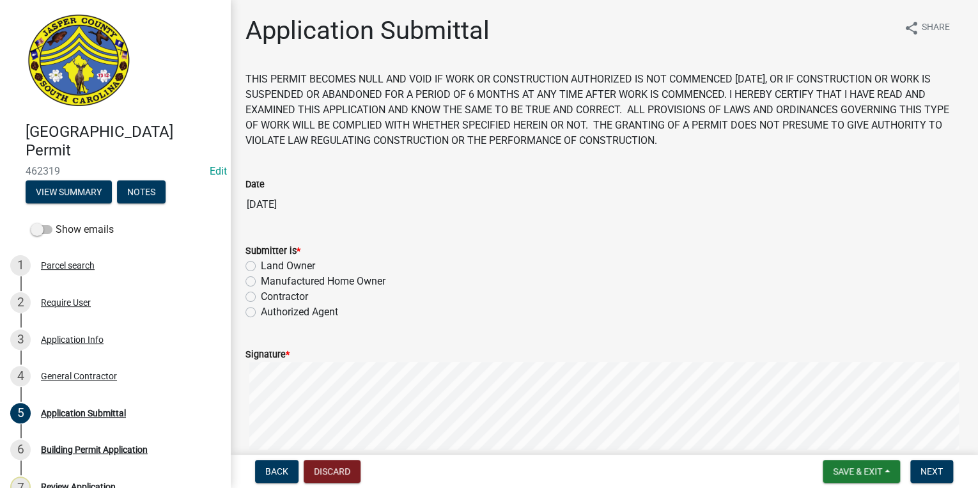
click at [261, 297] on label "Contractor" at bounding box center [284, 296] width 47 height 15
click at [261, 297] on input "Contractor" at bounding box center [265, 293] width 8 height 8
radio input "true"
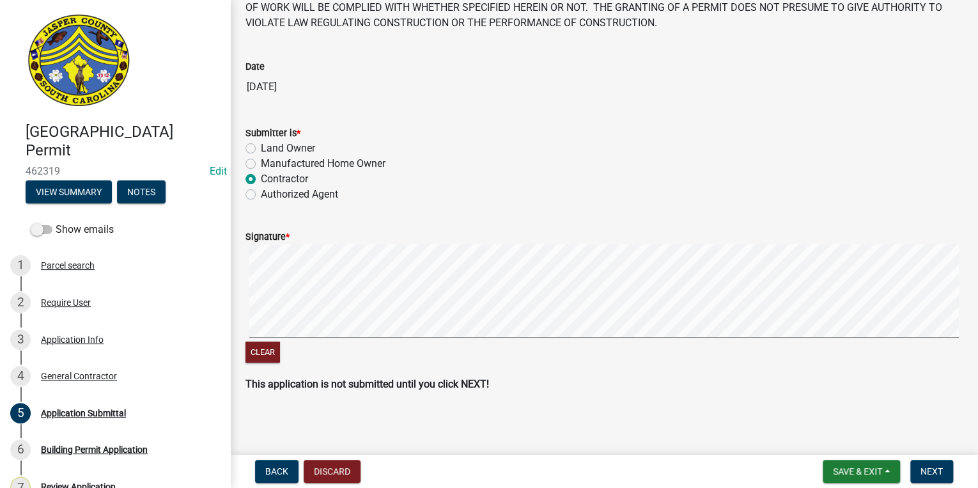
scroll to position [120, 0]
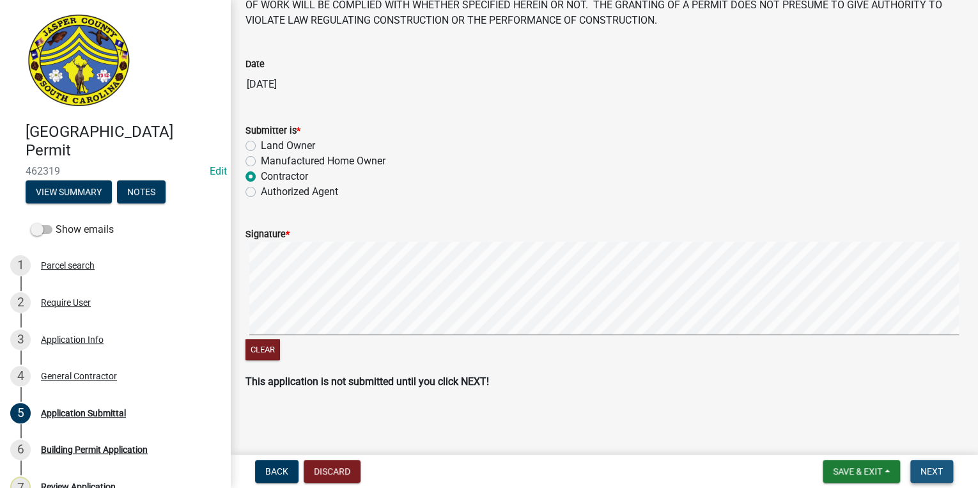
click at [923, 469] on span "Next" at bounding box center [932, 471] width 22 height 10
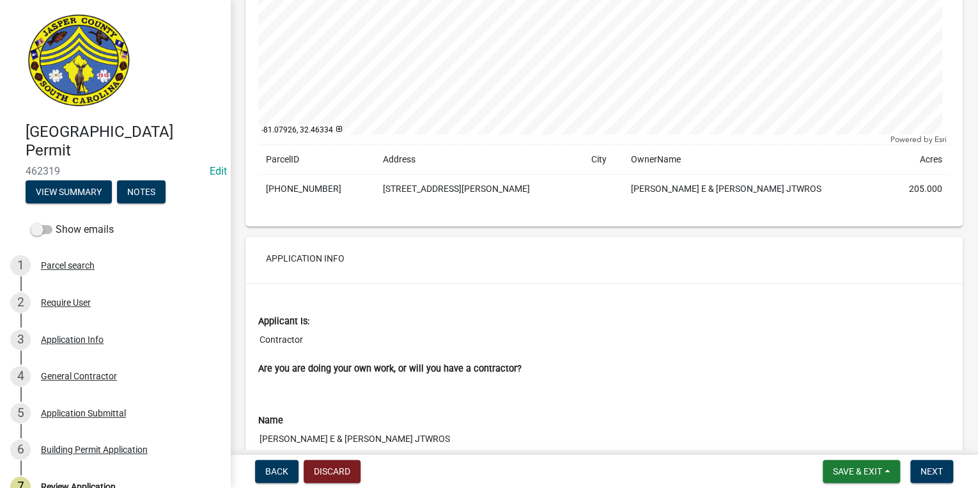
scroll to position [563, 0]
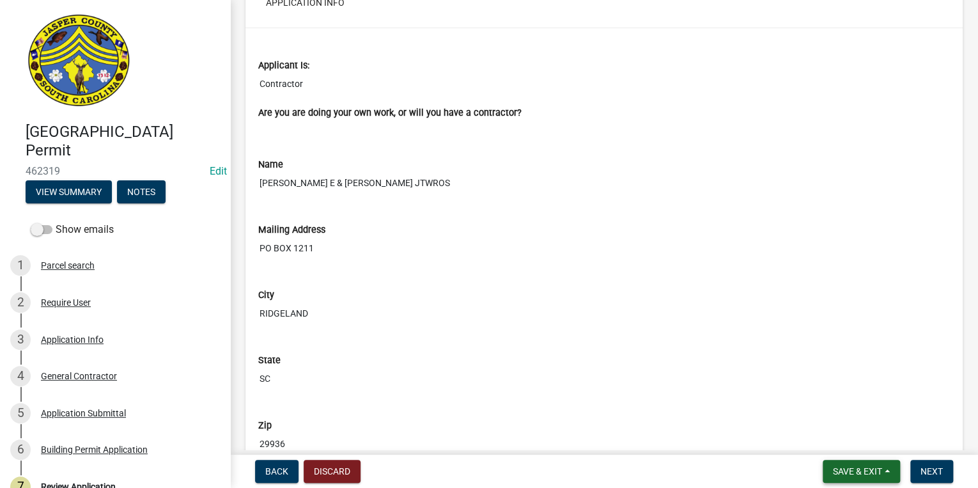
click at [876, 473] on span "Save & Exit" at bounding box center [857, 471] width 49 height 10
click at [819, 443] on button "Save & Exit" at bounding box center [849, 438] width 102 height 31
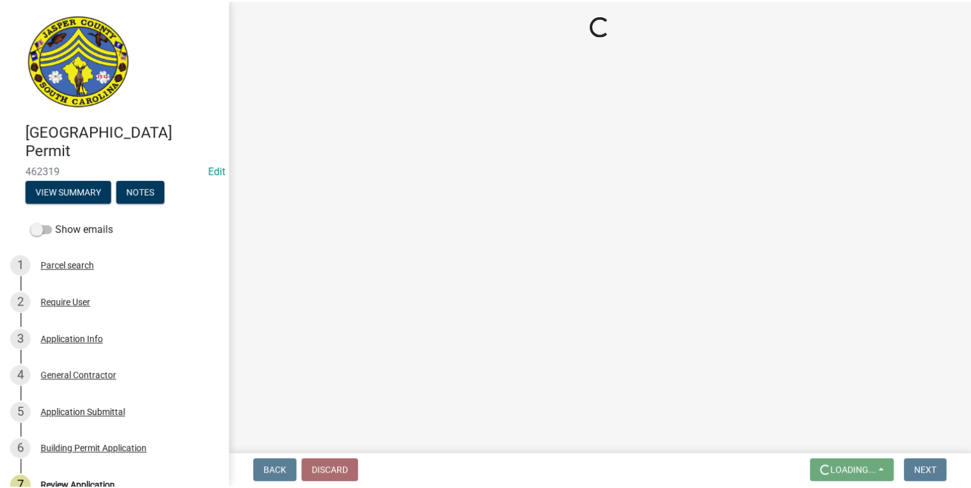
scroll to position [0, 0]
